Goal: Task Accomplishment & Management: Use online tool/utility

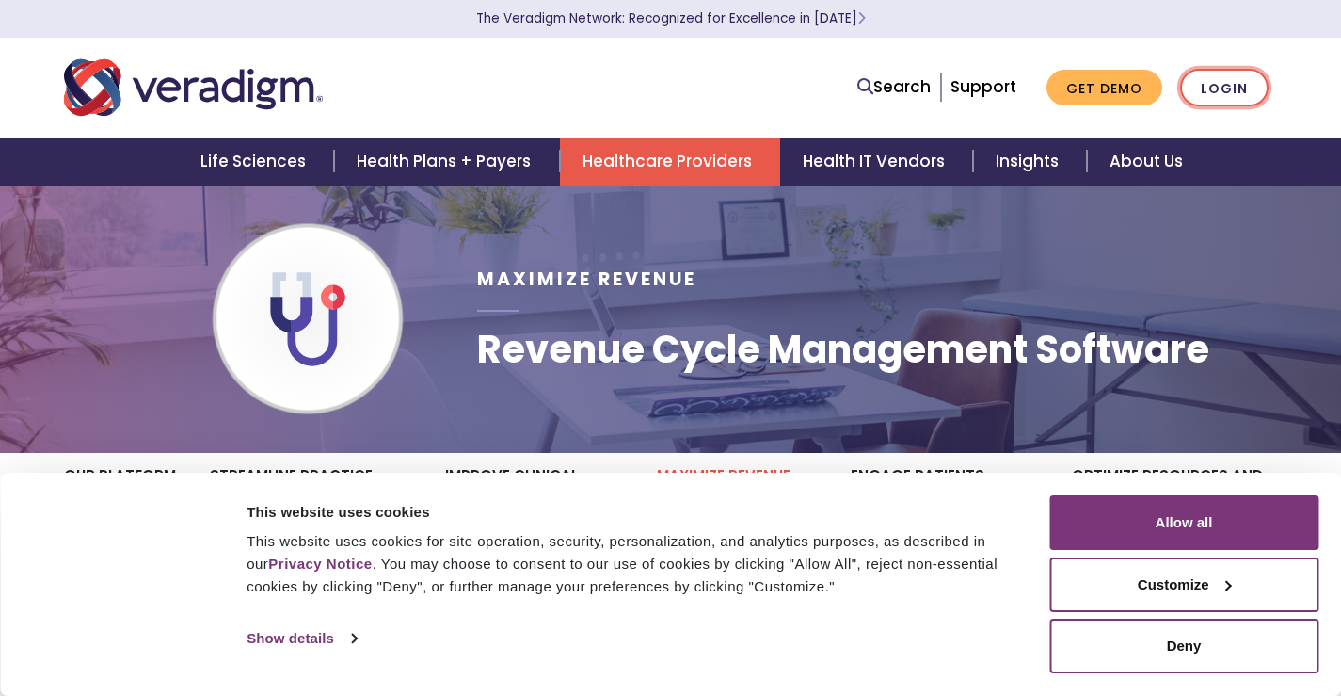
click at [1236, 87] on link "Login" at bounding box center [1224, 88] width 88 height 39
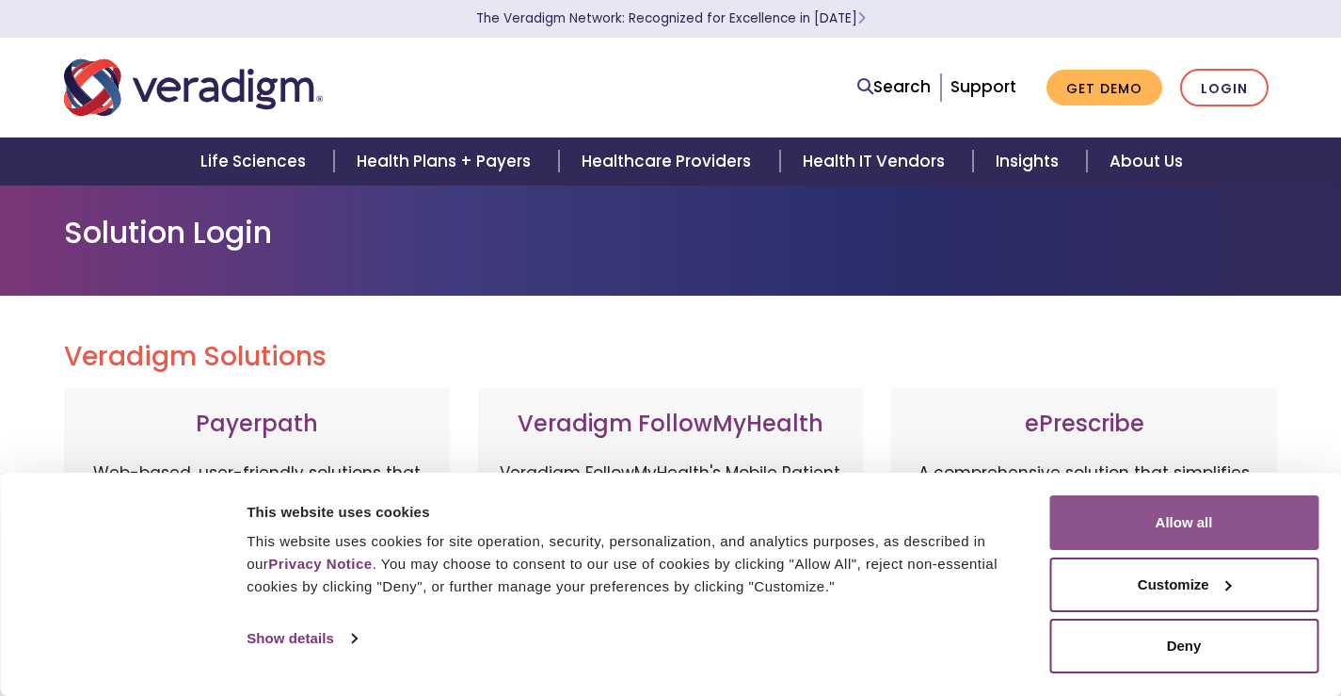
click at [1146, 504] on button "Allow all" at bounding box center [1183, 522] width 269 height 55
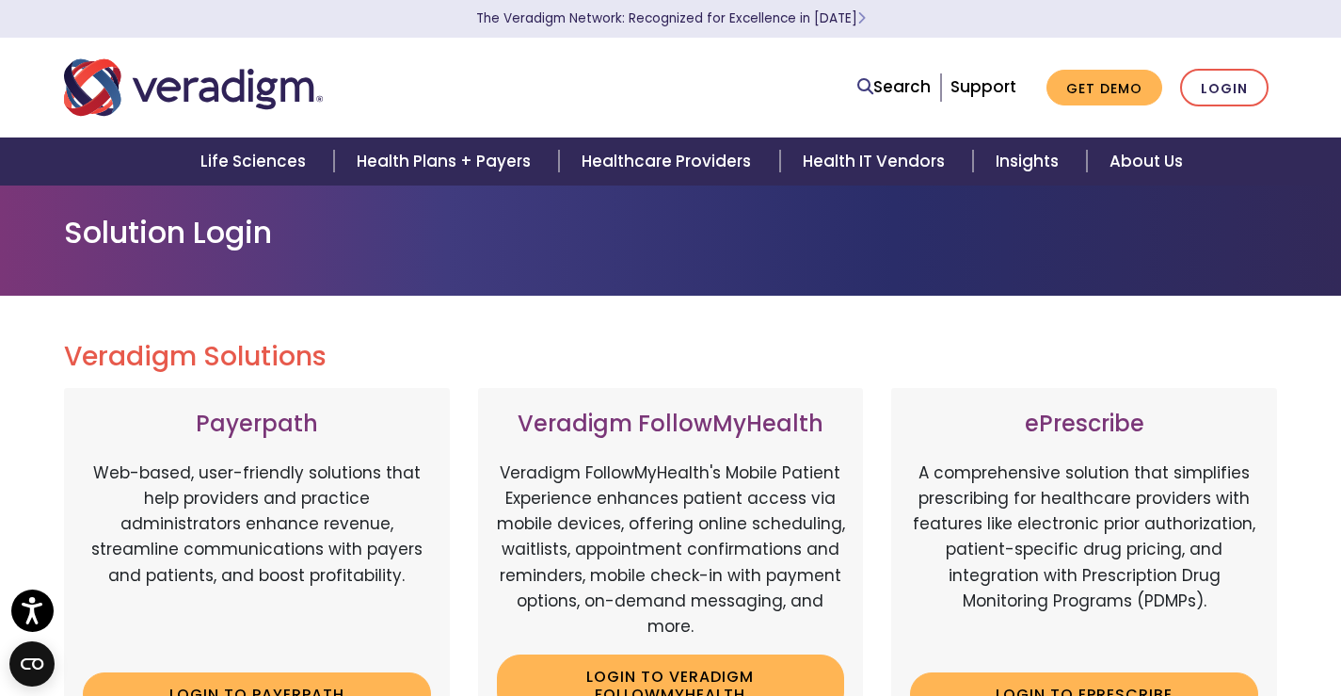
click at [1148, 520] on p "A comprehensive solution that simplifies prescribing for healthcare providers w…" at bounding box center [1084, 559] width 348 height 198
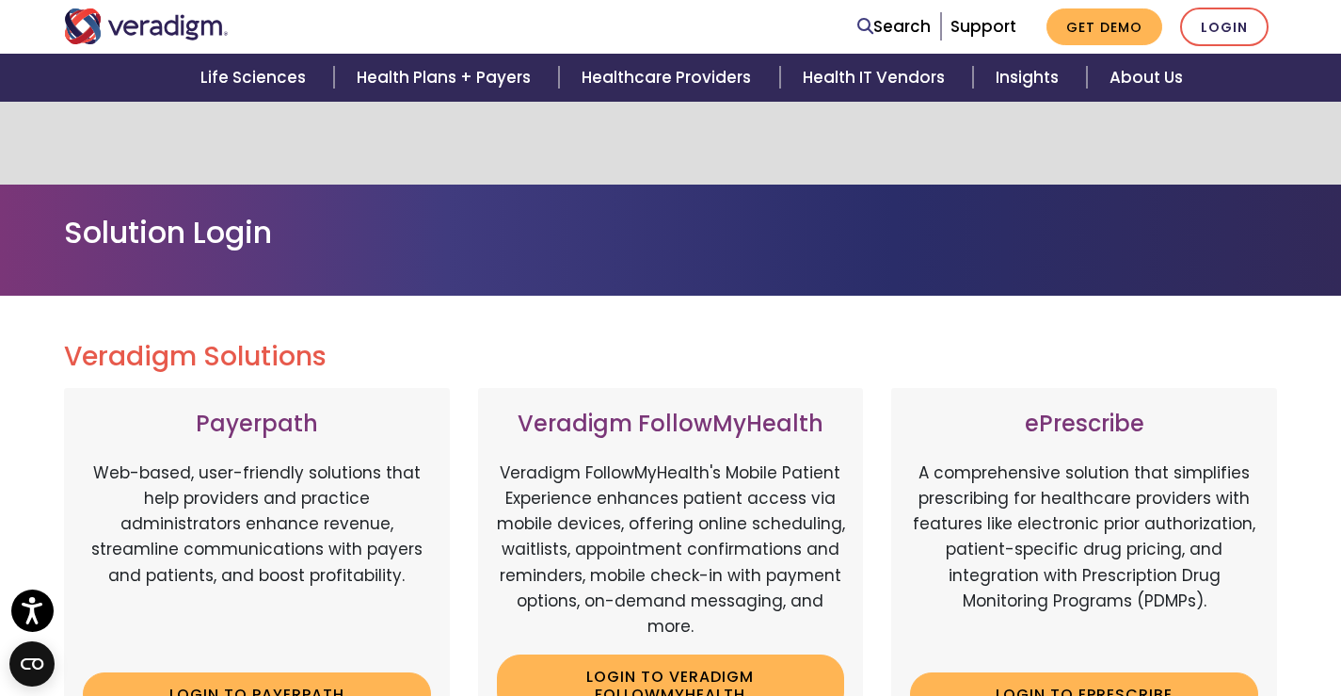
scroll to position [282, 0]
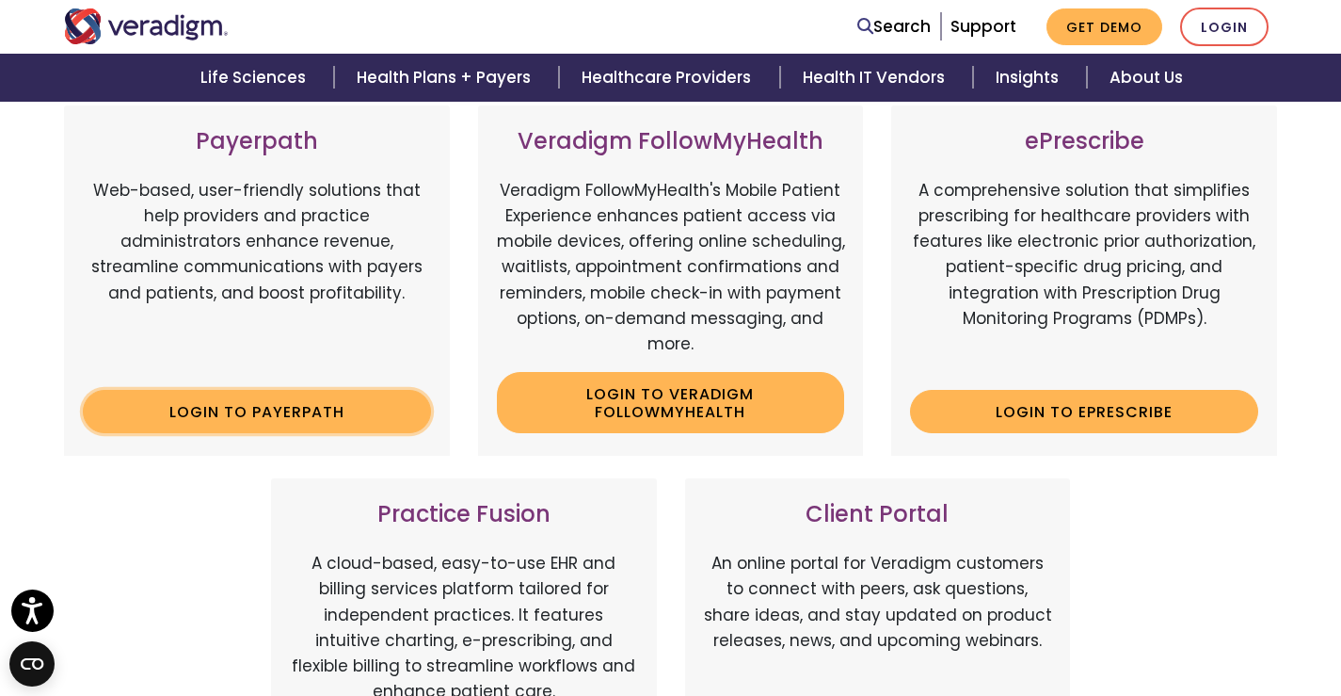
click at [298, 429] on link "Login to Payerpath" at bounding box center [257, 411] width 348 height 43
